Goal: Find specific page/section: Find specific page/section

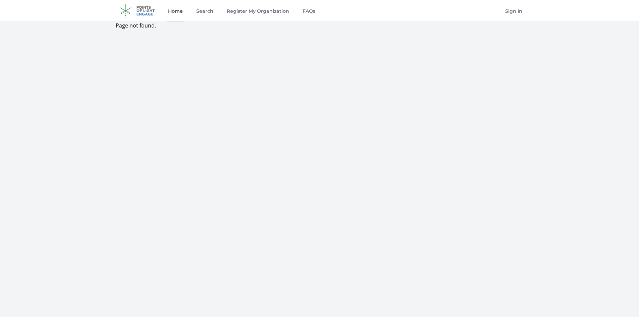
click at [177, 10] on link "Home" at bounding box center [175, 10] width 17 height 21
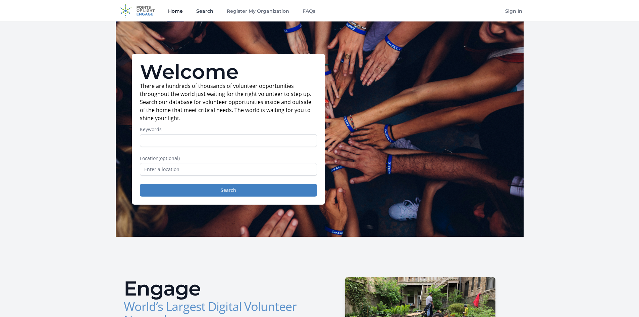
click at [207, 15] on link "Search" at bounding box center [205, 10] width 20 height 21
